Goal: Task Accomplishment & Management: Complete application form

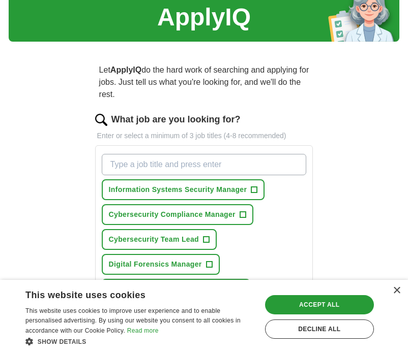
scroll to position [78, 0]
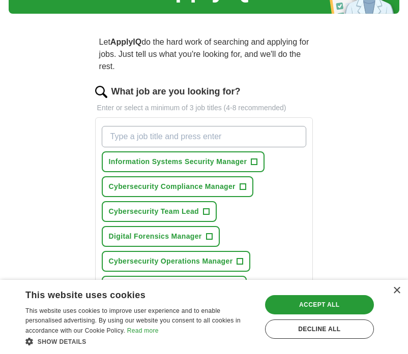
click at [255, 158] on span "+" at bounding box center [254, 162] width 6 height 8
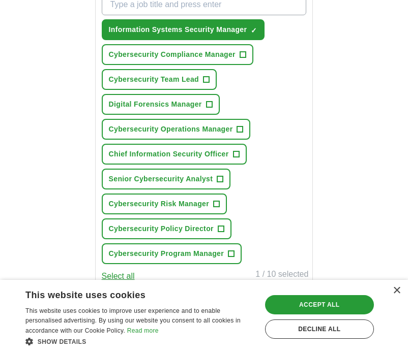
scroll to position [235, 0]
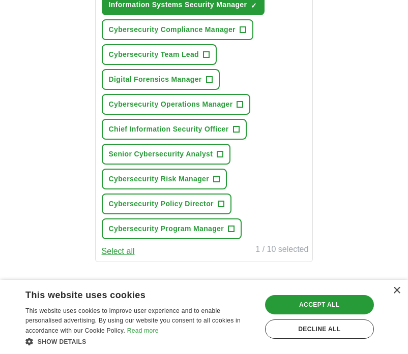
click at [208, 76] on span "+" at bounding box center [209, 80] width 6 height 8
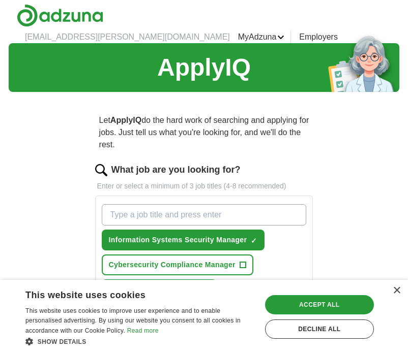
scroll to position [0, 0]
click at [233, 204] on input "What job are you looking for?" at bounding box center [204, 214] width 205 height 21
type input "Genealogist"
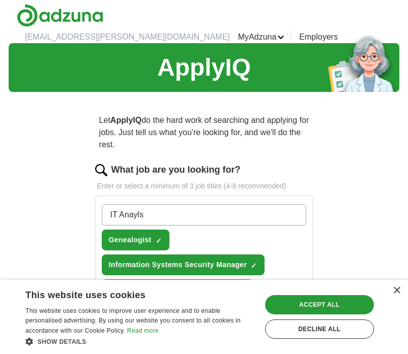
type input "IT Anaylst"
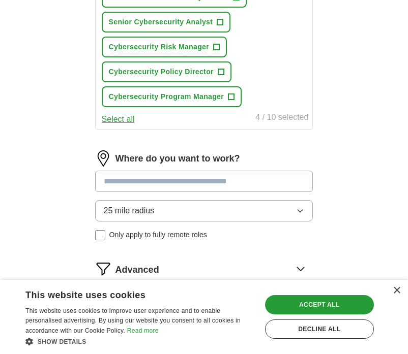
scroll to position [396, 0]
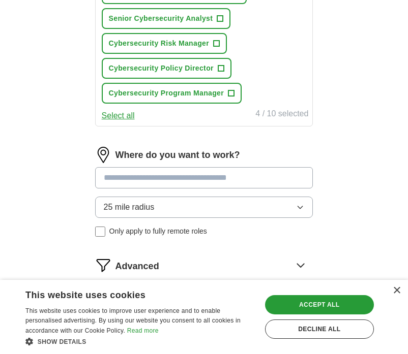
click at [204, 172] on input at bounding box center [204, 177] width 218 height 21
click at [203, 198] on div "Where do you want to work? ****** 25 mile radius Only apply to fully remote rol…" at bounding box center [204, 196] width 218 height 98
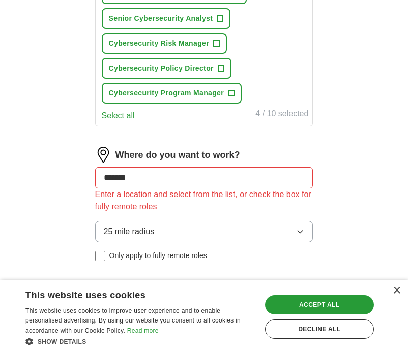
click at [302, 231] on icon "button" at bounding box center [300, 232] width 5 height 3
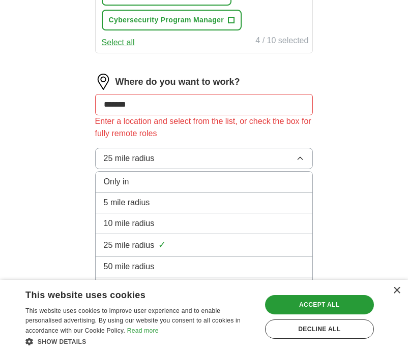
scroll to position [477, 0]
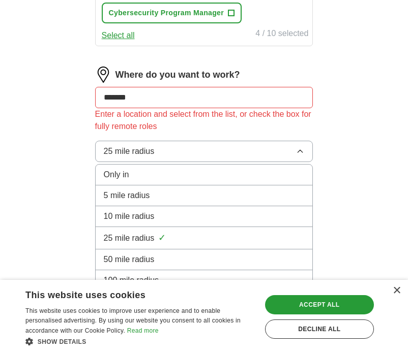
click at [187, 169] on div "Only in" at bounding box center [204, 175] width 201 height 12
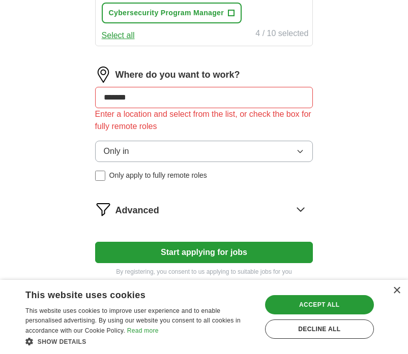
drag, startPoint x: 158, startPoint y: 90, endPoint x: 68, endPoint y: 84, distance: 90.7
type input "**********"
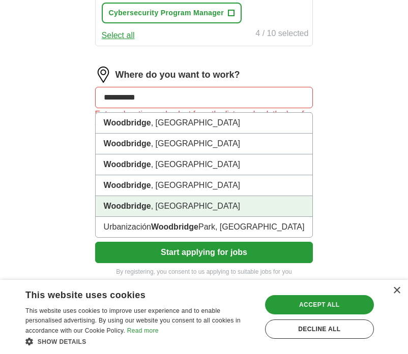
click at [146, 196] on li "Woodbridge , VA" at bounding box center [204, 206] width 217 height 21
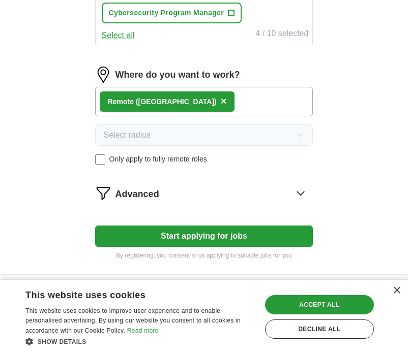
click at [303, 185] on icon at bounding box center [300, 193] width 16 height 16
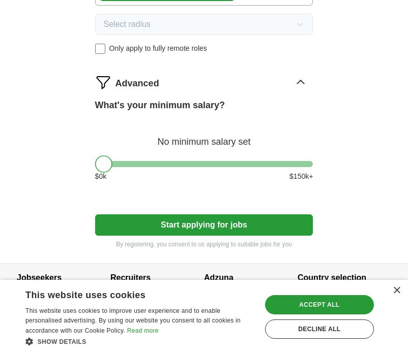
scroll to position [587, 0]
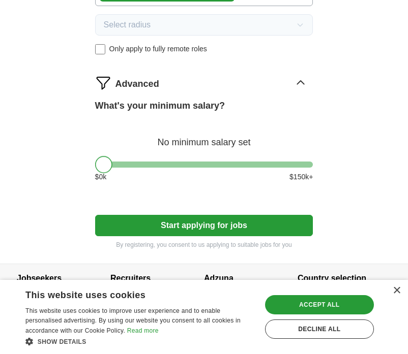
drag, startPoint x: 101, startPoint y: 153, endPoint x: 51, endPoint y: 162, distance: 50.2
click at [318, 333] on div "Decline all" at bounding box center [319, 329] width 109 height 19
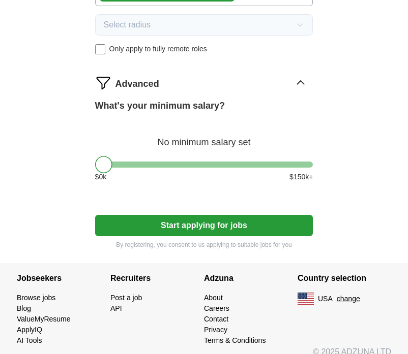
click at [208, 219] on button "Start applying for jobs" at bounding box center [204, 225] width 218 height 21
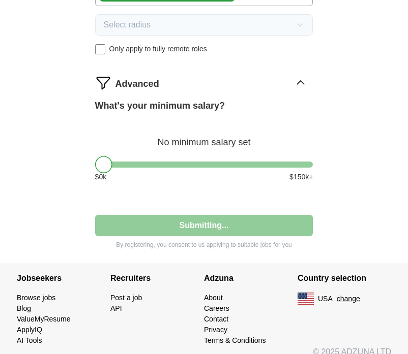
scroll to position [75, 0]
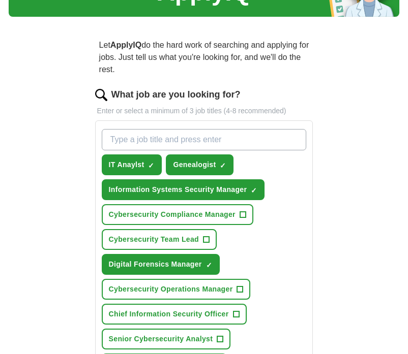
select select "**"
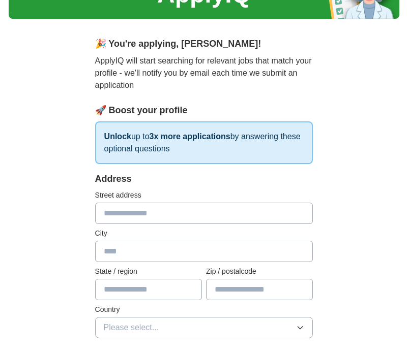
scroll to position [86, 0]
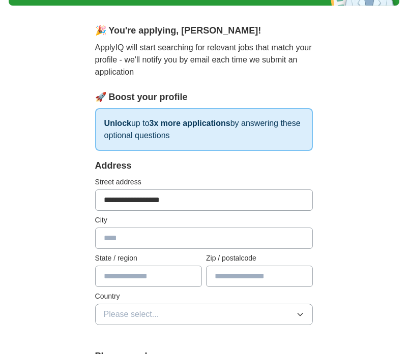
type input "**********"
type input "**"
type input "*****"
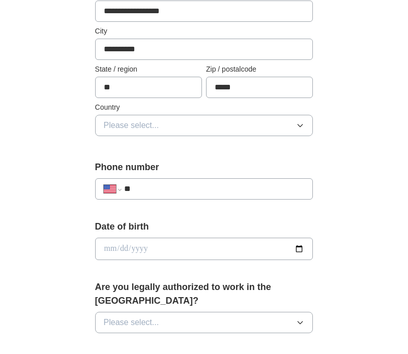
scroll to position [281, 0]
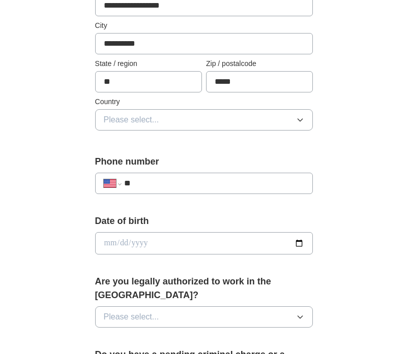
click at [302, 177] on input "**" at bounding box center [214, 183] width 181 height 12
select select "**"
type input "**********"
click at [173, 234] on input "date" at bounding box center [204, 243] width 218 height 22
type input "**********"
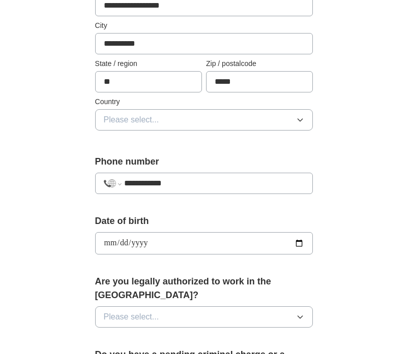
click at [55, 244] on div "**********" at bounding box center [204, 231] width 391 height 938
click at [152, 311] on span "Please select..." at bounding box center [131, 317] width 55 height 12
click at [147, 335] on div "Yes" at bounding box center [204, 341] width 201 height 12
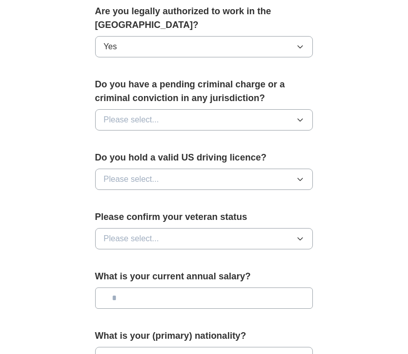
scroll to position [554, 0]
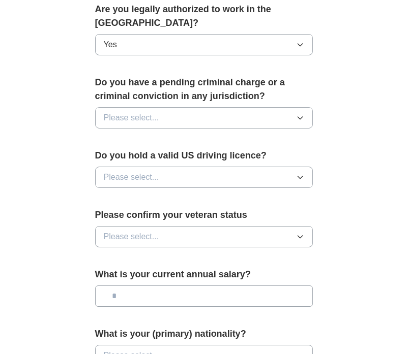
click at [188, 107] on button "Please select..." at bounding box center [204, 117] width 218 height 21
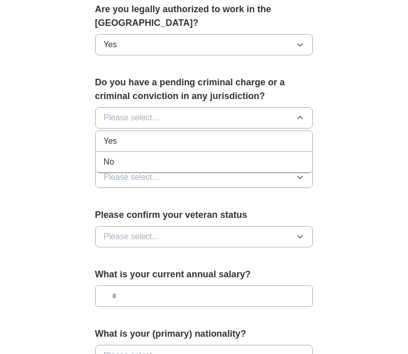
click at [135, 156] on div "No" at bounding box center [204, 162] width 201 height 12
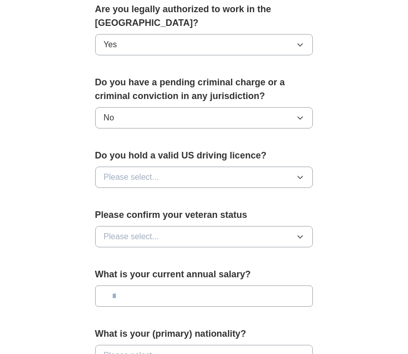
click at [136, 171] on span "Please select..." at bounding box center [131, 177] width 55 height 12
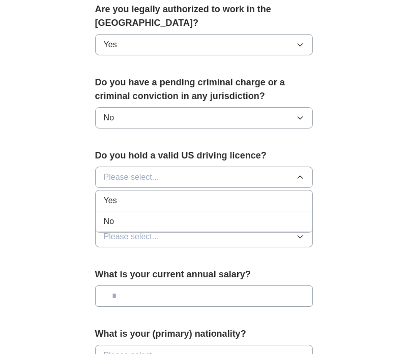
click at [130, 195] on div "Yes" at bounding box center [204, 201] width 201 height 12
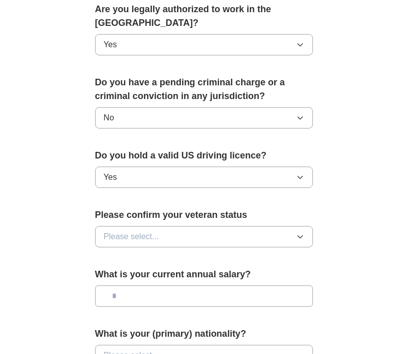
click at [125, 231] on span "Please select..." at bounding box center [131, 237] width 55 height 12
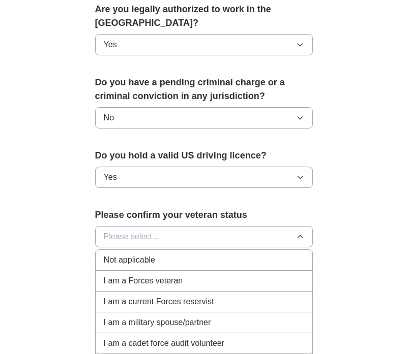
click at [127, 254] on span "Not applicable" at bounding box center [129, 260] width 51 height 12
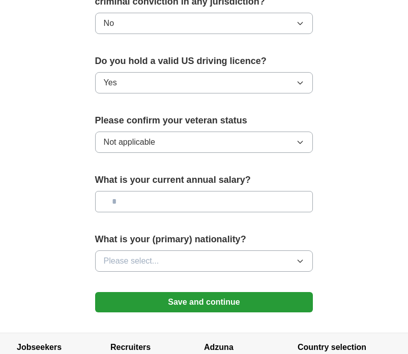
scroll to position [655, 0]
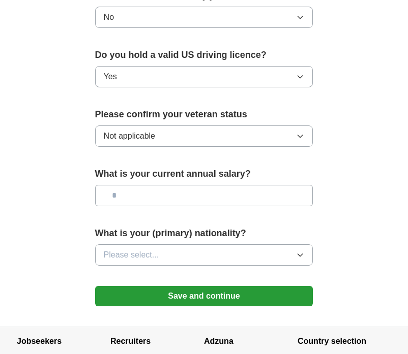
click at [181, 126] on button "Not applicable" at bounding box center [204, 136] width 218 height 21
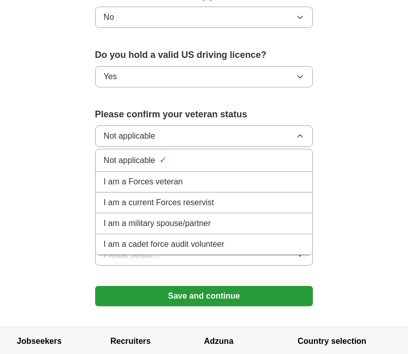
click at [181, 126] on button "Not applicable" at bounding box center [204, 136] width 218 height 21
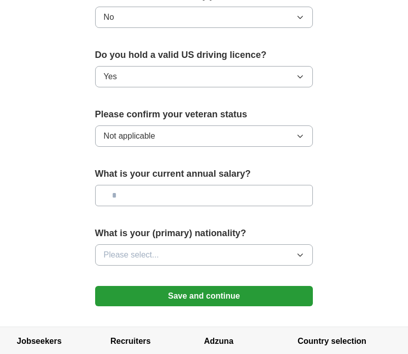
click at [181, 126] on button "Not applicable" at bounding box center [204, 136] width 218 height 21
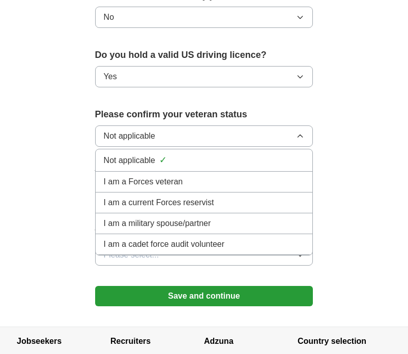
click at [181, 126] on button "Not applicable" at bounding box center [204, 136] width 218 height 21
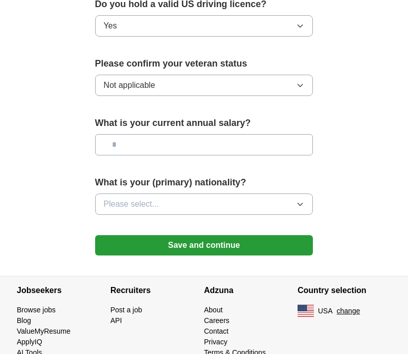
scroll to position [705, 0]
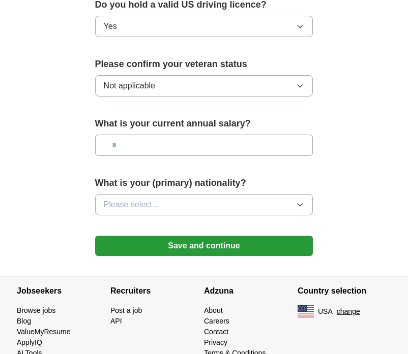
click at [130, 135] on input "text" at bounding box center [204, 145] width 218 height 21
click at [145, 199] on span "Please select..." at bounding box center [131, 205] width 55 height 12
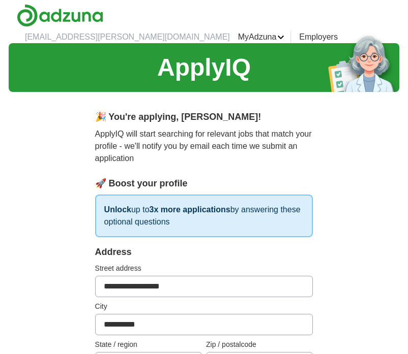
scroll to position [0, 0]
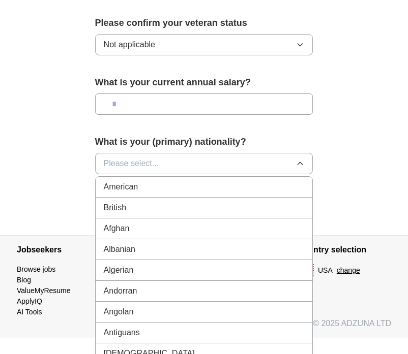
click at [133, 181] on span "American" at bounding box center [121, 187] width 35 height 12
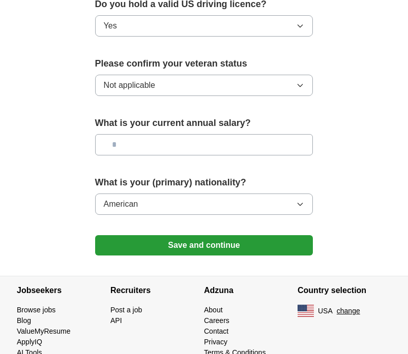
scroll to position [705, 0]
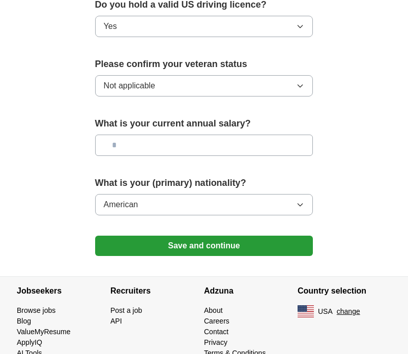
click at [197, 236] on button "Save and continue" at bounding box center [204, 246] width 218 height 20
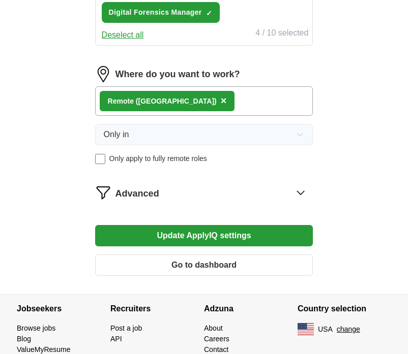
scroll to position [490, 0]
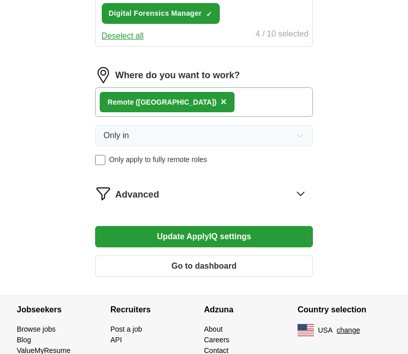
click at [244, 226] on button "Update ApplyIQ settings" at bounding box center [204, 236] width 218 height 21
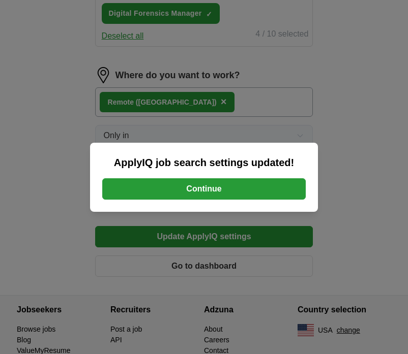
click at [217, 190] on button "Continue" at bounding box center [203, 189] width 203 height 21
